Goal: Navigation & Orientation: Understand site structure

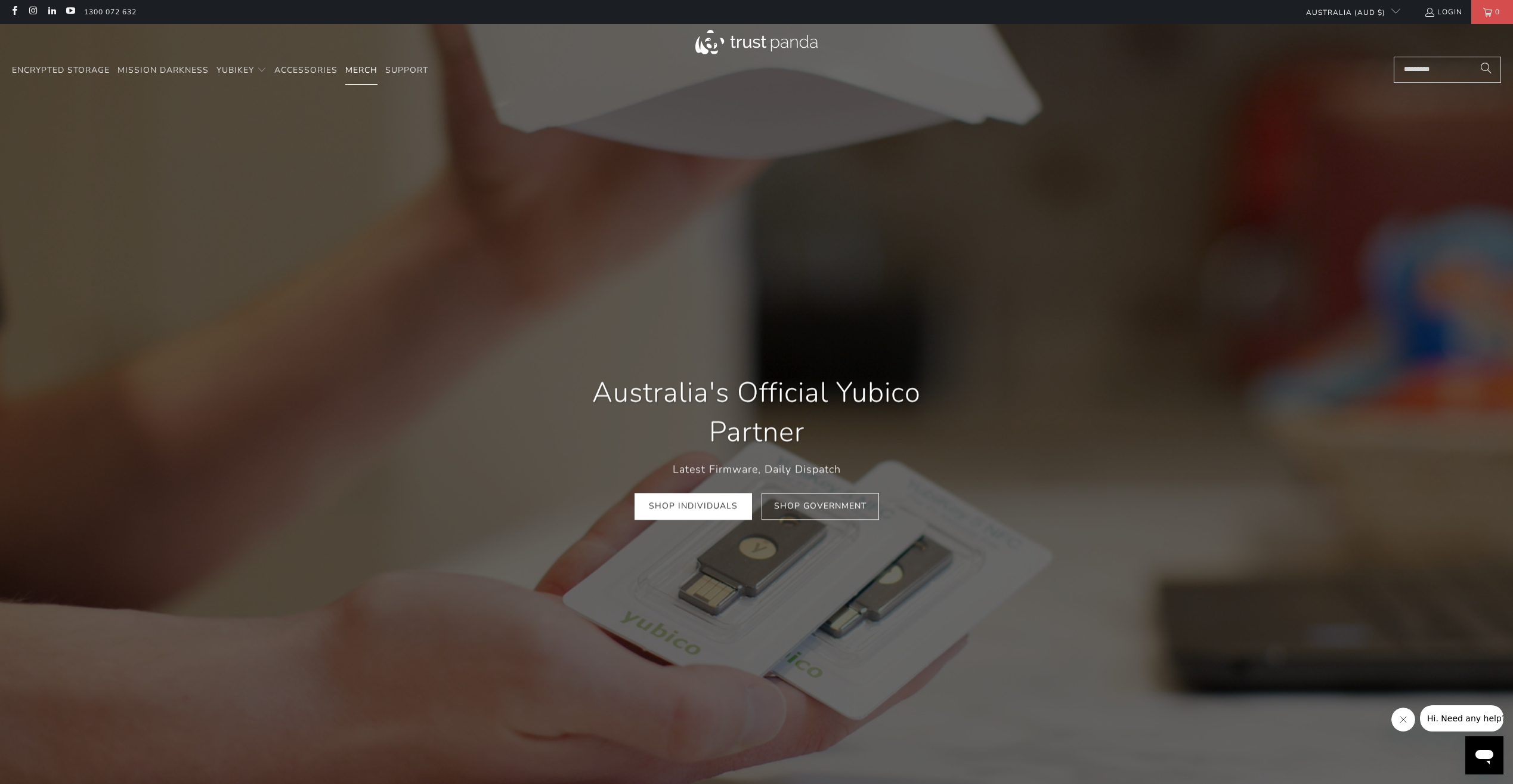
click at [347, 70] on span "Merch" at bounding box center [361, 69] width 32 height 11
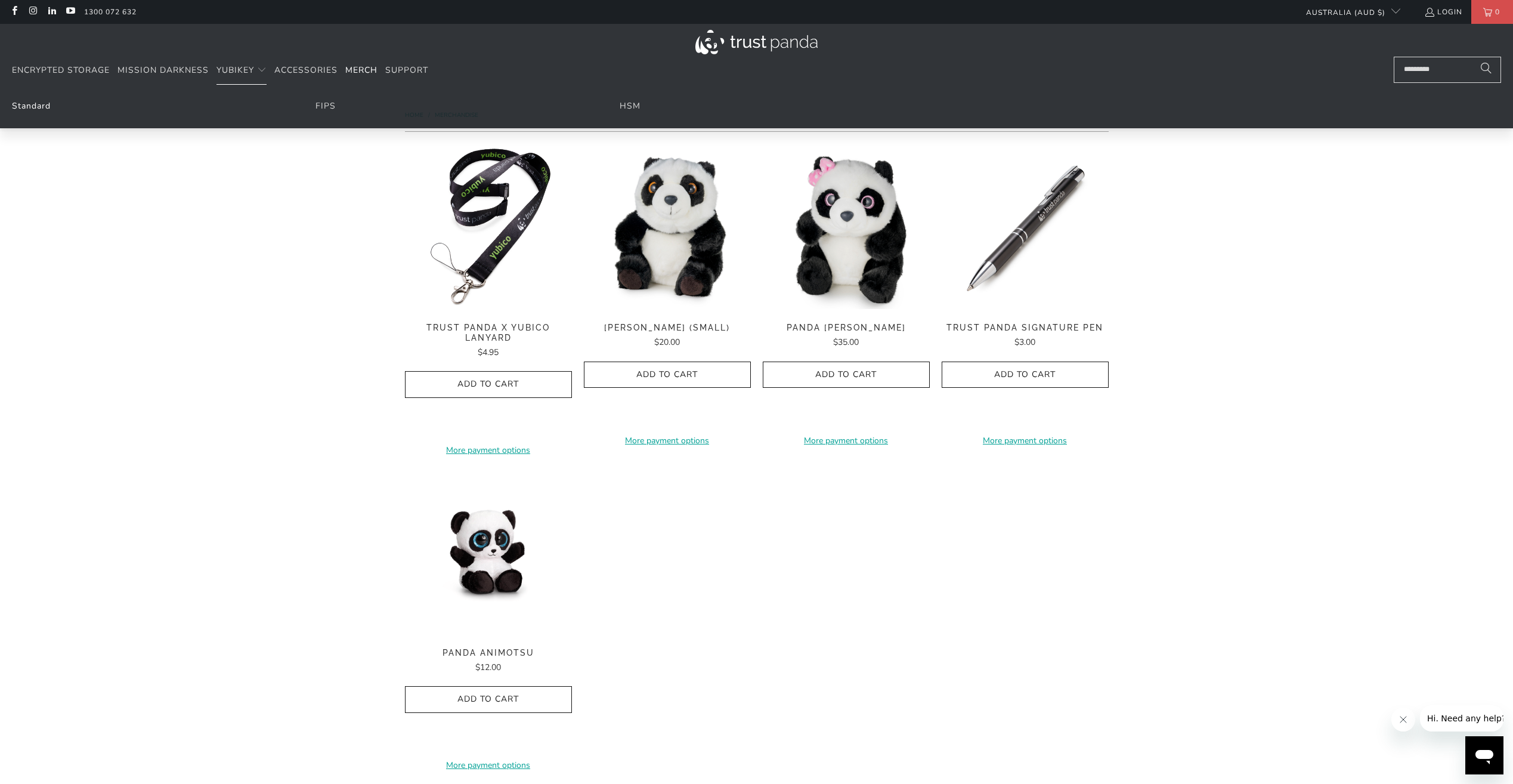
click at [33, 111] on link "Standard" at bounding box center [31, 105] width 39 height 11
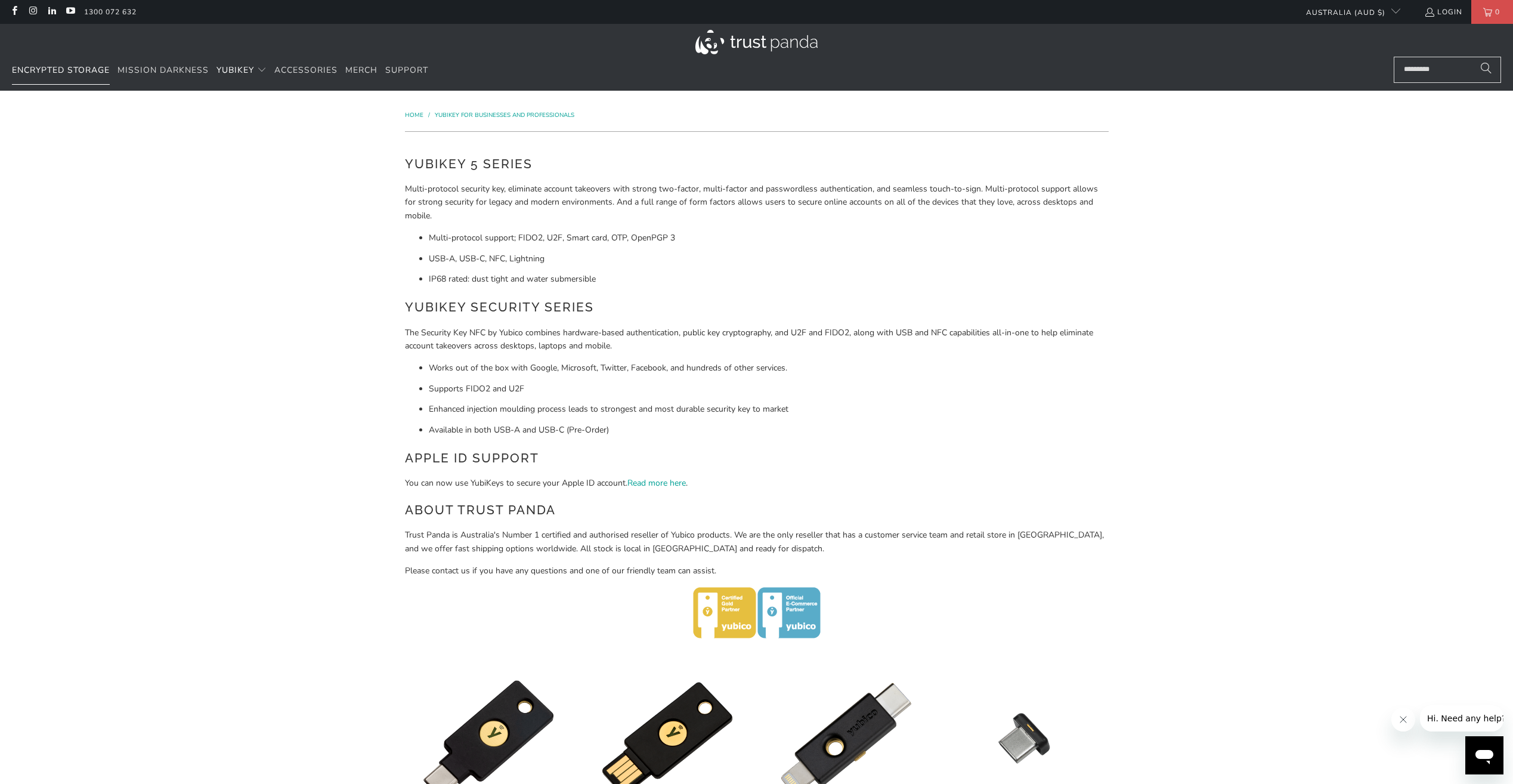
click at [89, 66] on span "Encrypted Storage" at bounding box center [61, 69] width 98 height 11
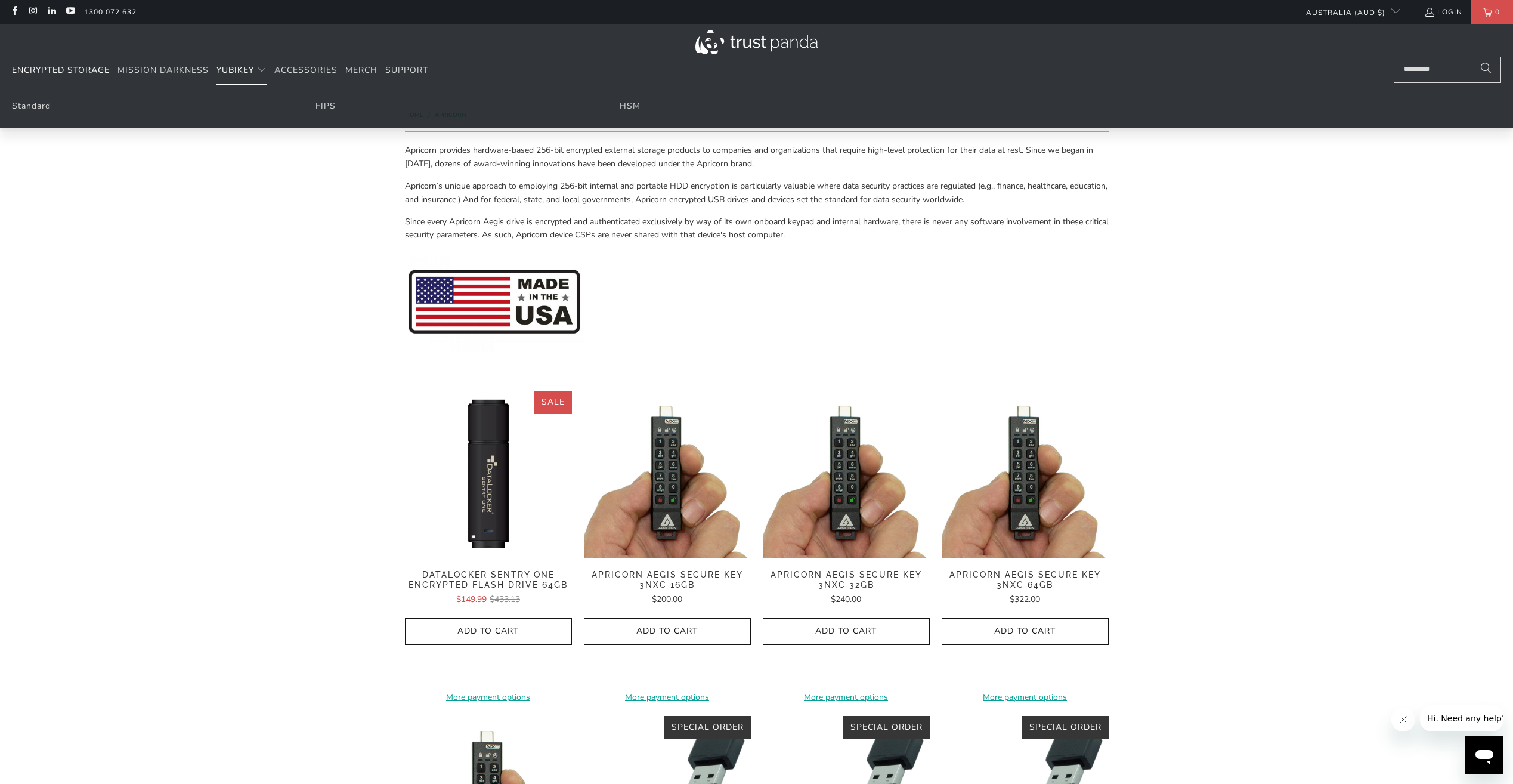
click at [238, 69] on span "YubiKey" at bounding box center [235, 69] width 37 height 11
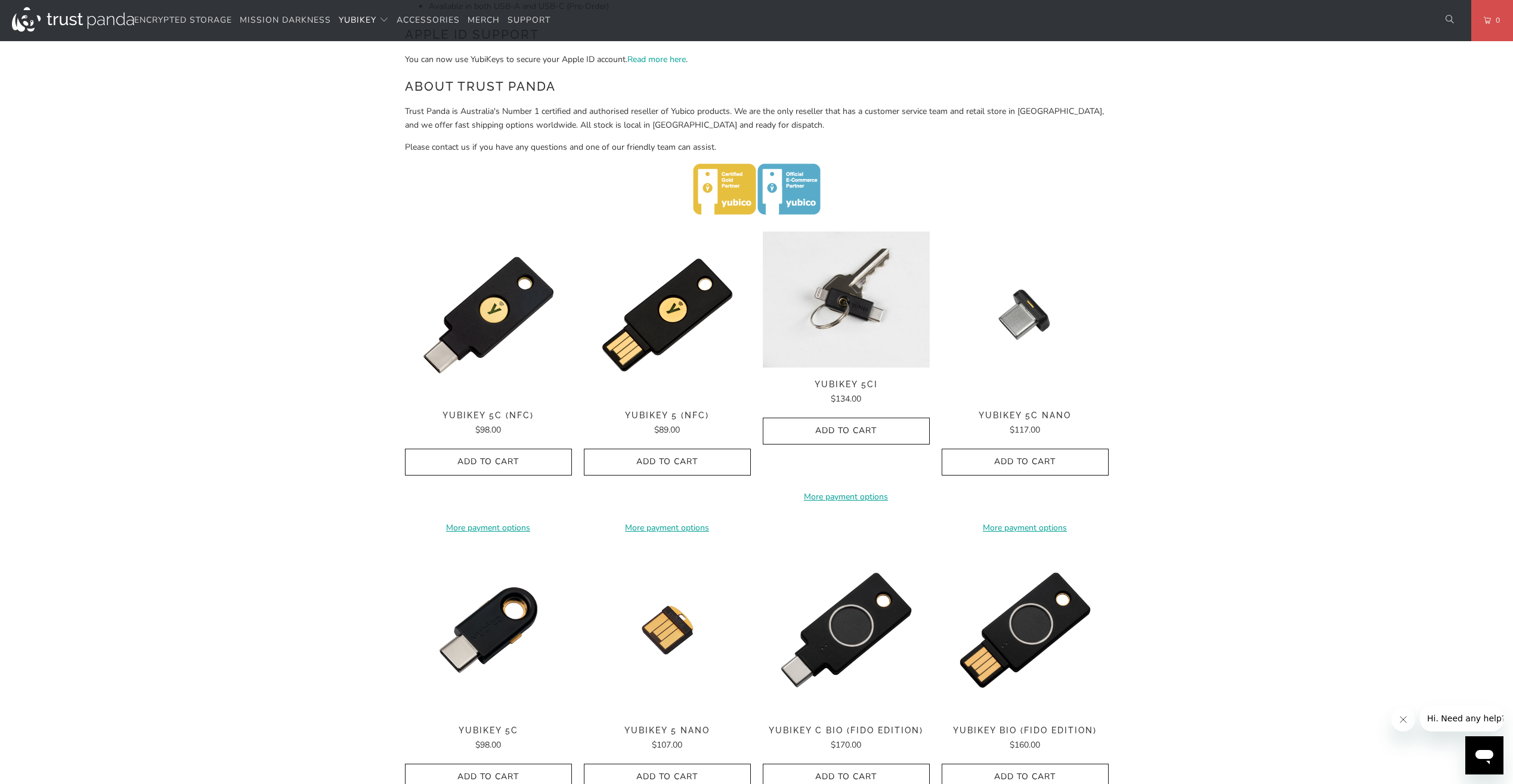
scroll to position [349, 0]
